Goal: Find specific page/section

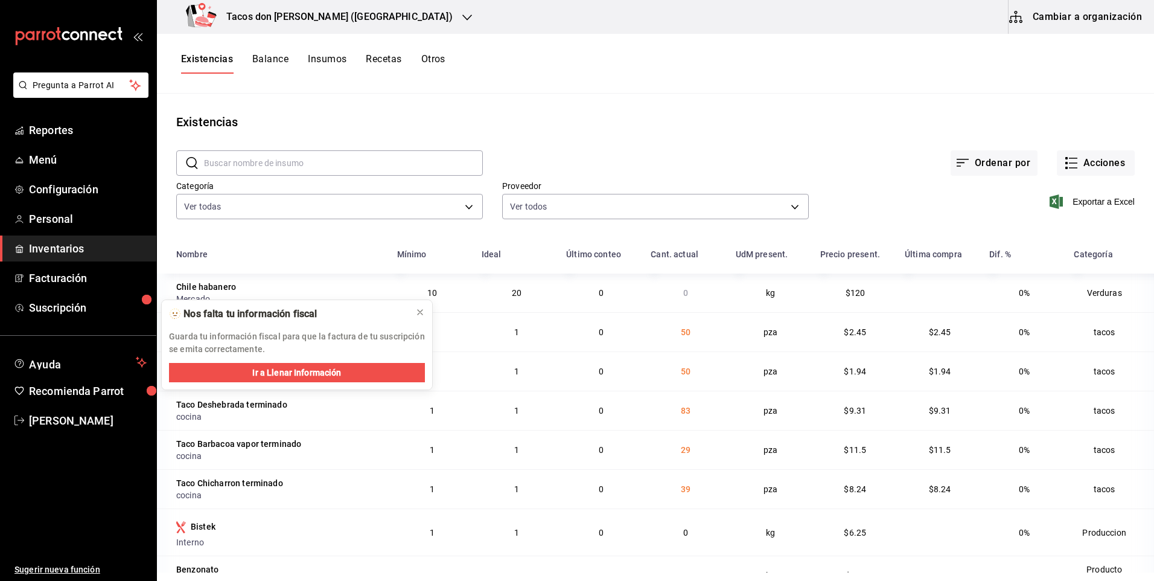
click at [299, 18] on h3 "Tacos [PERSON_NAME] ([GEOGRAPHIC_DATA])" at bounding box center [335, 17] width 236 height 14
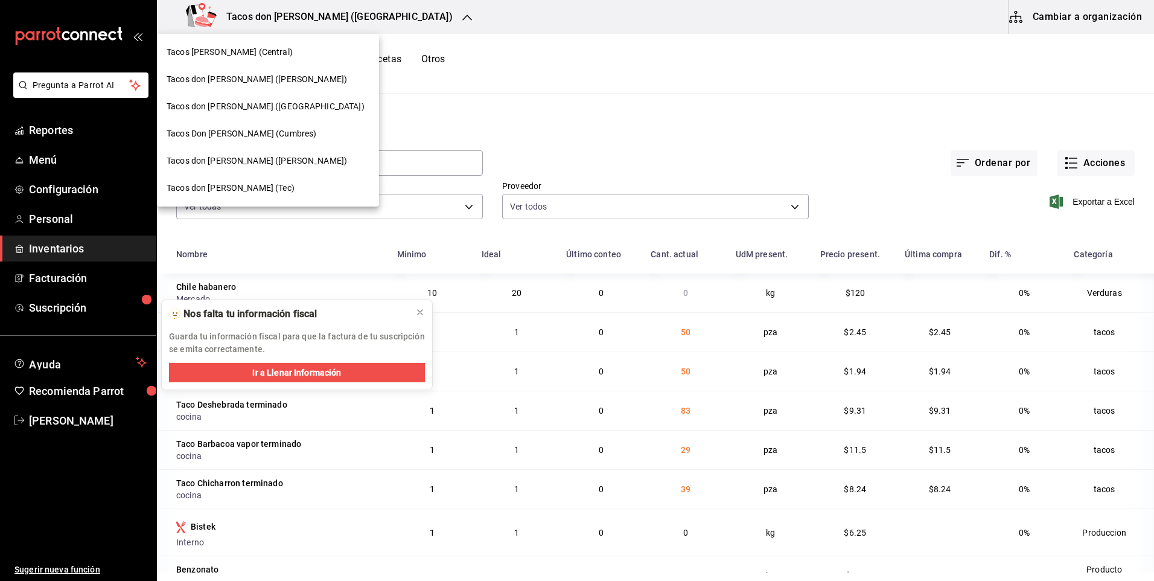
click at [272, 56] on div "Tacos Don Pedro (Central)" at bounding box center [268, 52] width 203 height 13
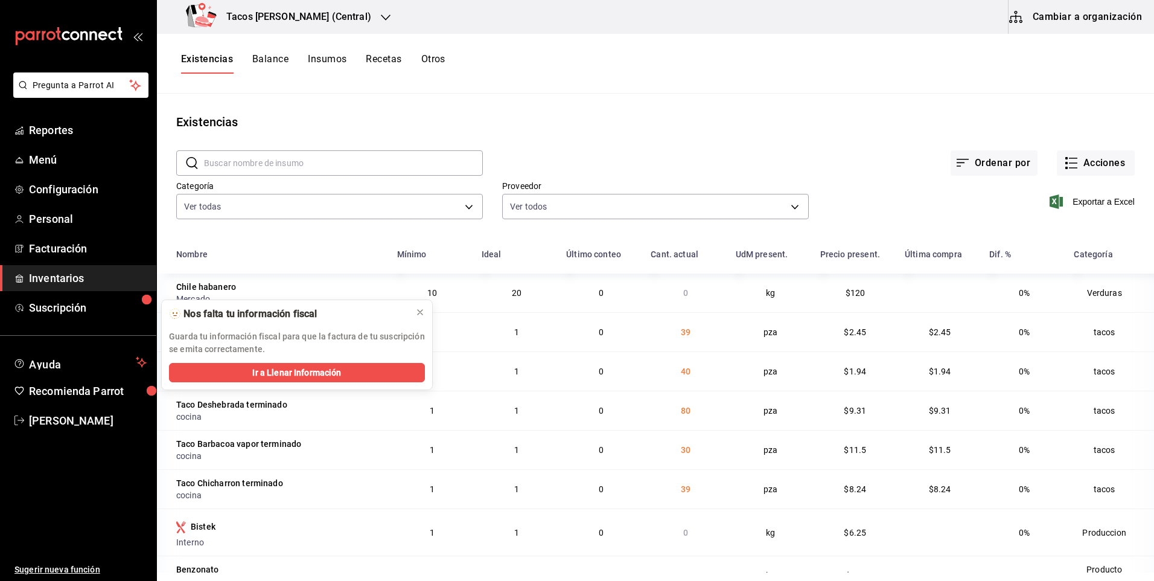
click at [349, 21] on div "Tacos Don Pedro (Central)" at bounding box center [281, 17] width 229 height 34
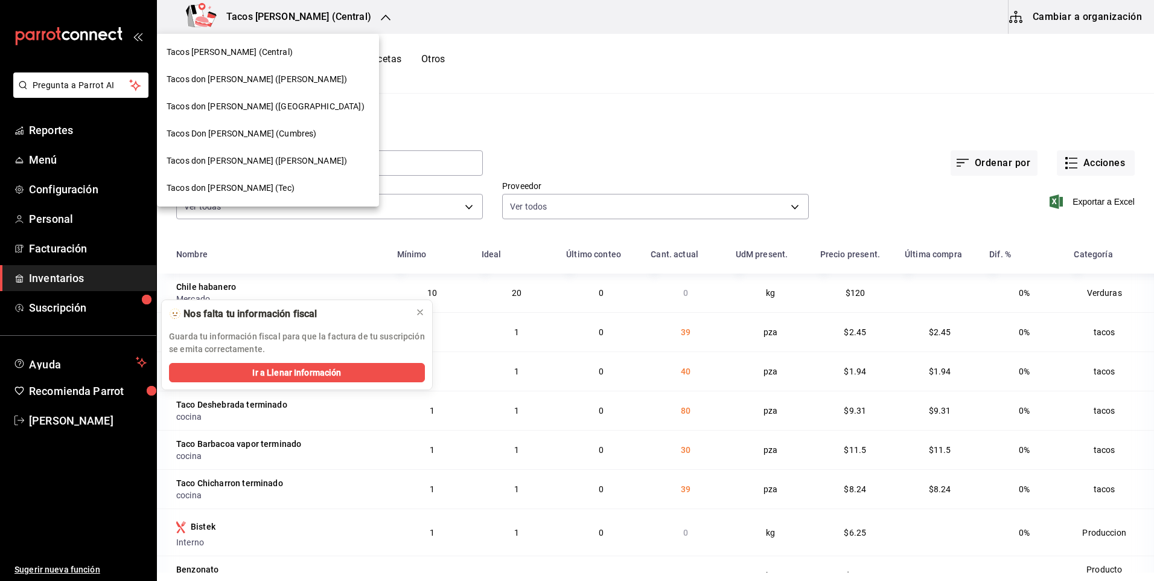
click at [305, 80] on div "Tacos don Pedro (Escobedo)" at bounding box center [268, 79] width 203 height 13
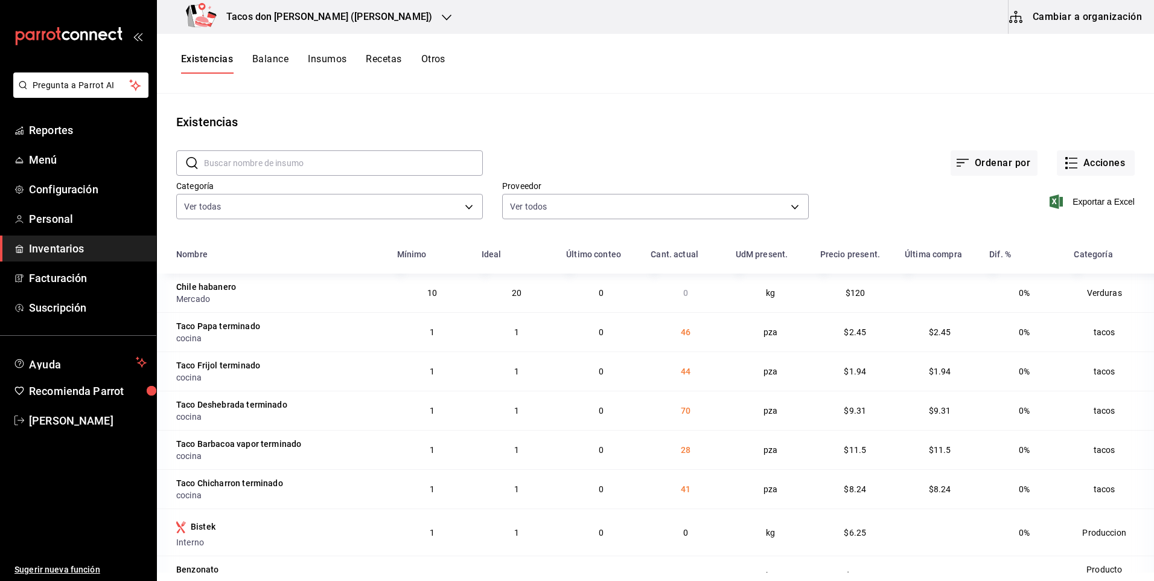
click at [341, 22] on h3 "Tacos don Pedro (Escobedo)" at bounding box center [325, 17] width 216 height 14
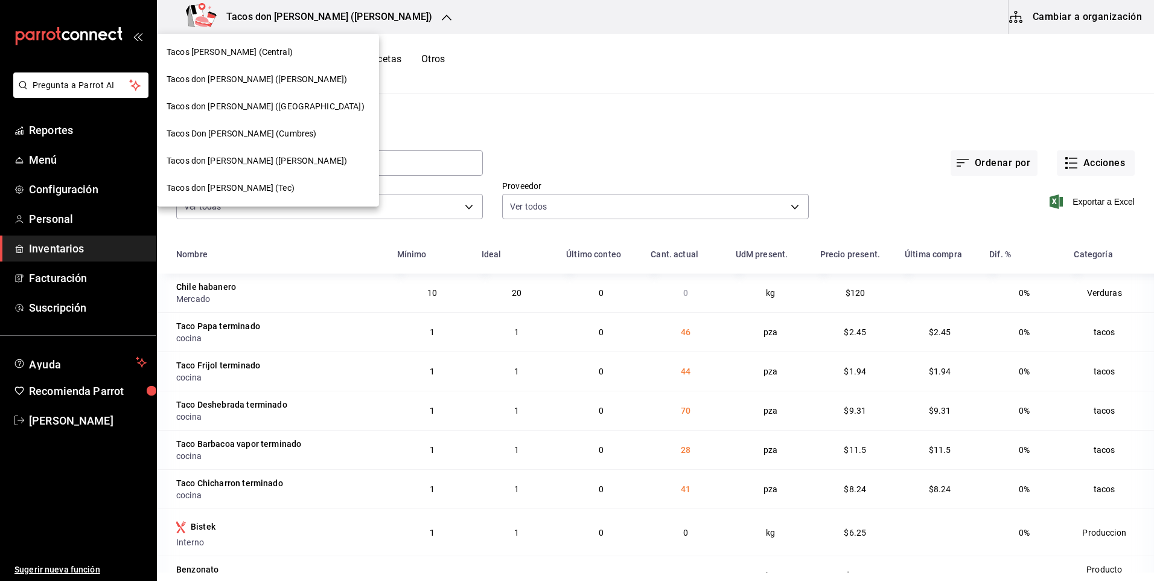
click at [304, 106] on div "Tacos [PERSON_NAME] ([GEOGRAPHIC_DATA])" at bounding box center [268, 106] width 203 height 13
